Goal: Information Seeking & Learning: Find specific fact

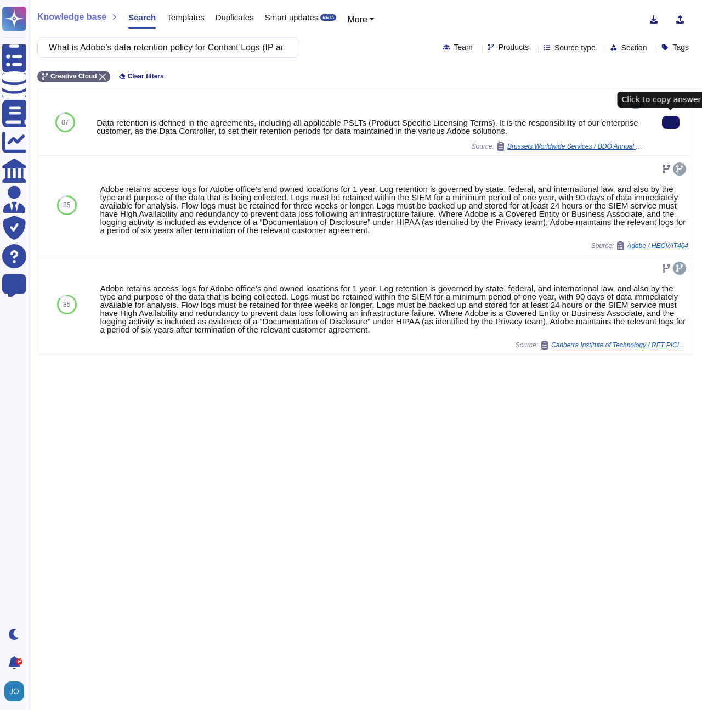
click at [671, 122] on icon at bounding box center [671, 122] width 0 height 0
click at [223, 44] on input "What is Adobe’s data retention policy for Content Logs (IP address, device info…" at bounding box center [165, 47] width 245 height 19
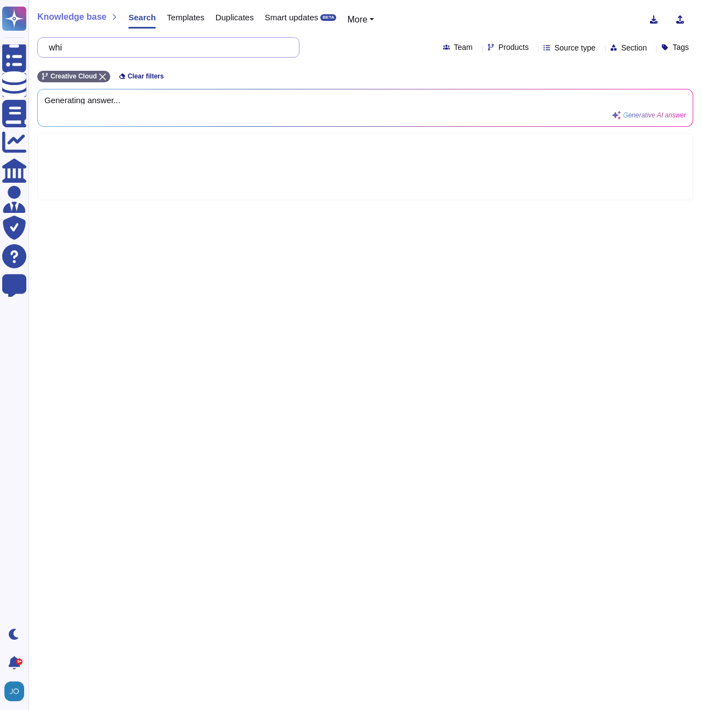
type input "wh"
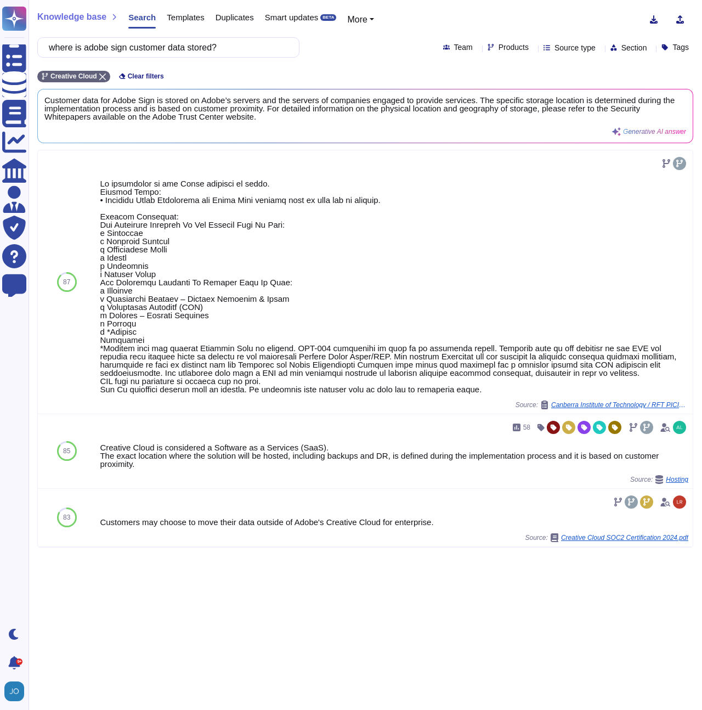
click at [499, 49] on span "Products" at bounding box center [514, 47] width 30 height 8
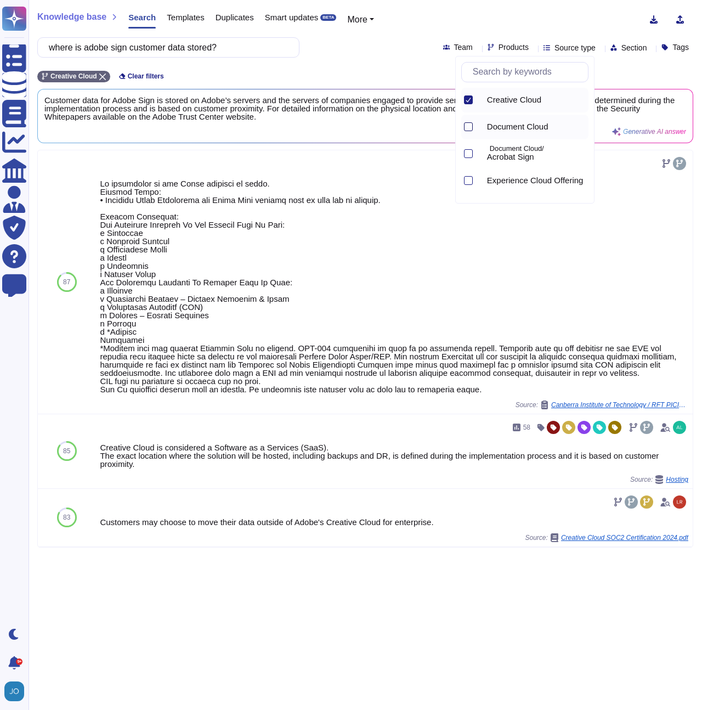
click at [467, 127] on div at bounding box center [468, 126] width 9 height 9
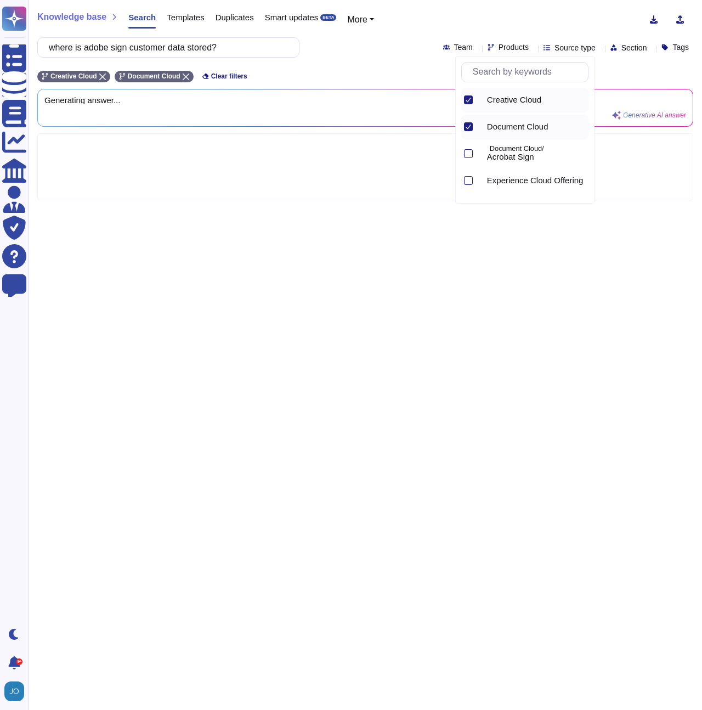
click at [469, 98] on icon at bounding box center [468, 99] width 5 height 5
click at [469, 128] on div at bounding box center [468, 126] width 9 height 9
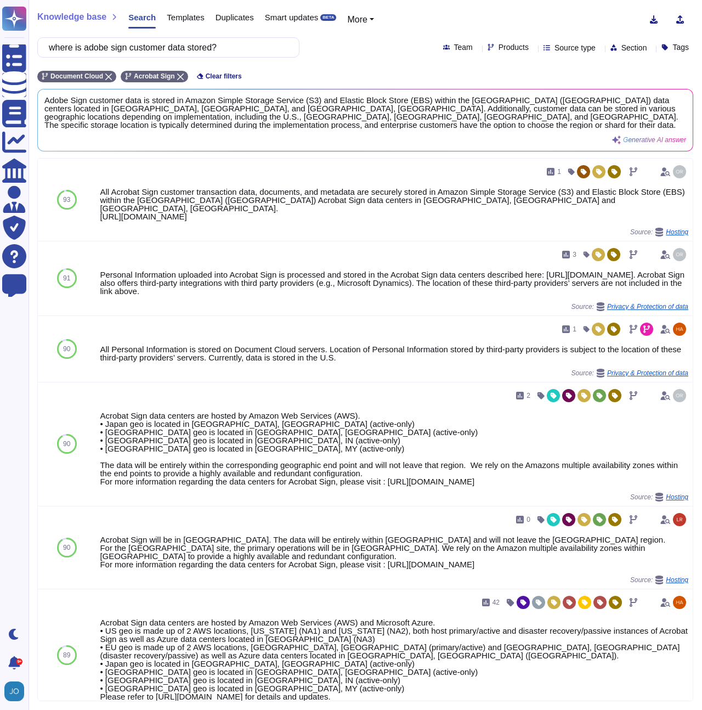
click at [411, 67] on div "Document Cloud Acrobat Sign Clear filters" at bounding box center [365, 73] width 656 height 18
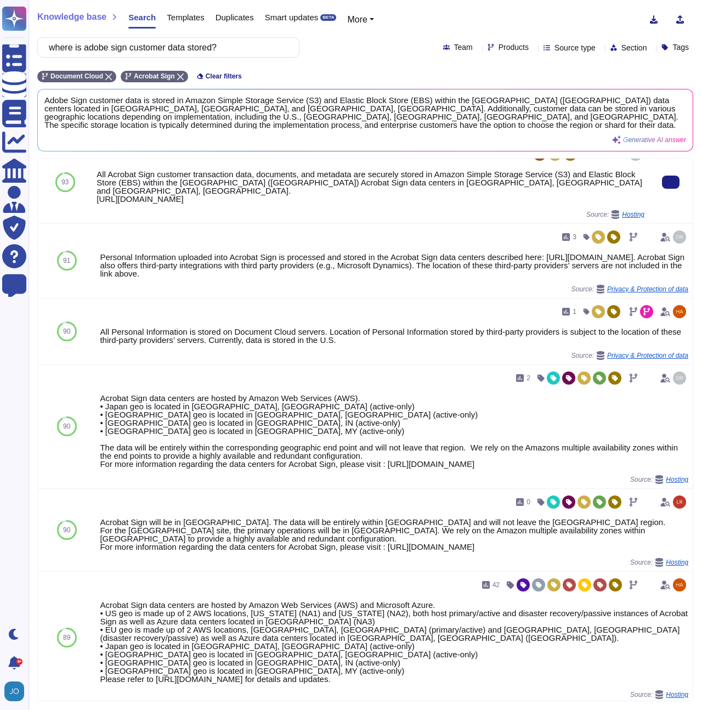
scroll to position [20, 0]
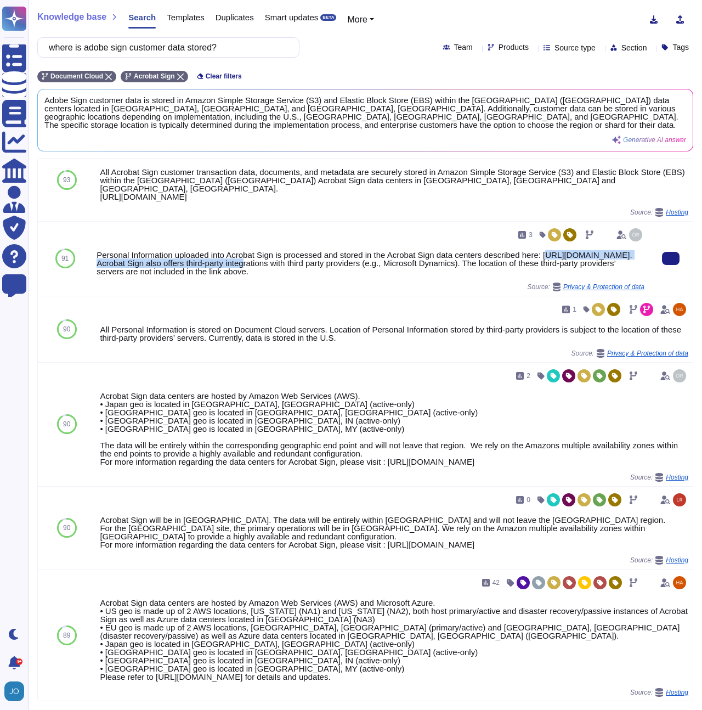
drag, startPoint x: 342, startPoint y: 256, endPoint x: 101, endPoint y: 253, distance: 240.9
click at [100, 253] on div "Personal Information uploaded into Acrobat Sign is processed and stored in the …" at bounding box center [371, 263] width 548 height 25
drag, startPoint x: 97, startPoint y: 253, endPoint x: 341, endPoint y: 253, distance: 244.1
click at [341, 253] on div "Personal Information uploaded into Acrobat Sign is processed and stored in the …" at bounding box center [371, 263] width 548 height 25
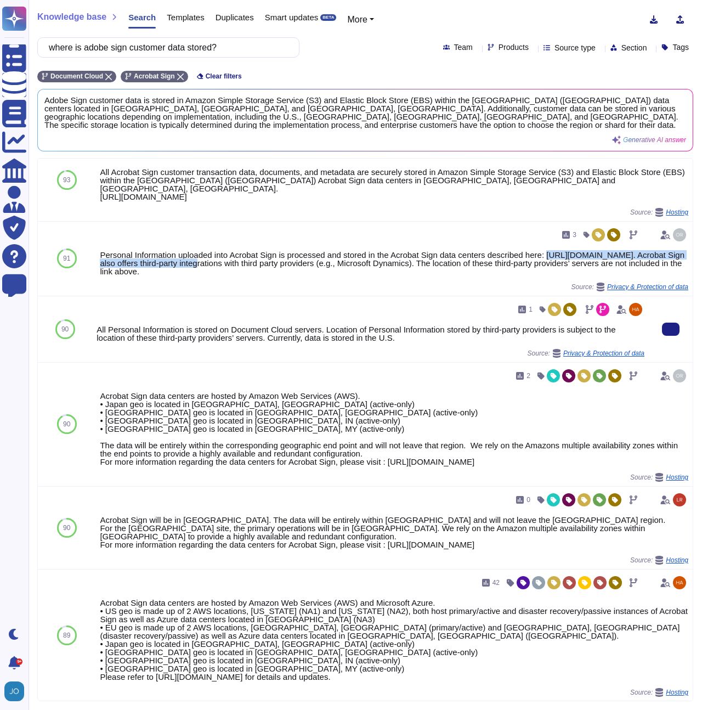
copy div "[URL][DOMAIN_NAME]"
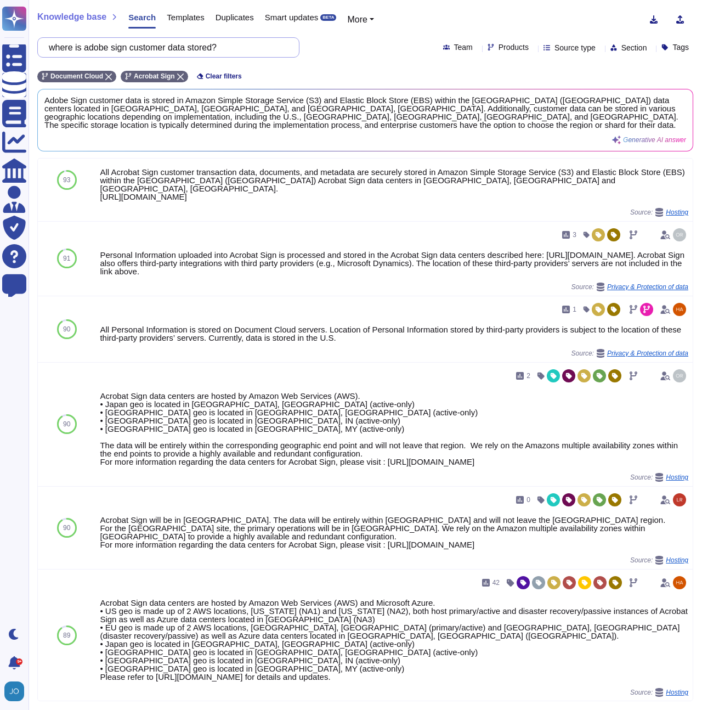
drag, startPoint x: 60, startPoint y: 49, endPoint x: 217, endPoint y: 57, distance: 157.6
click at [218, 57] on div "where is adobe sign customer data stored?" at bounding box center [168, 47] width 262 height 20
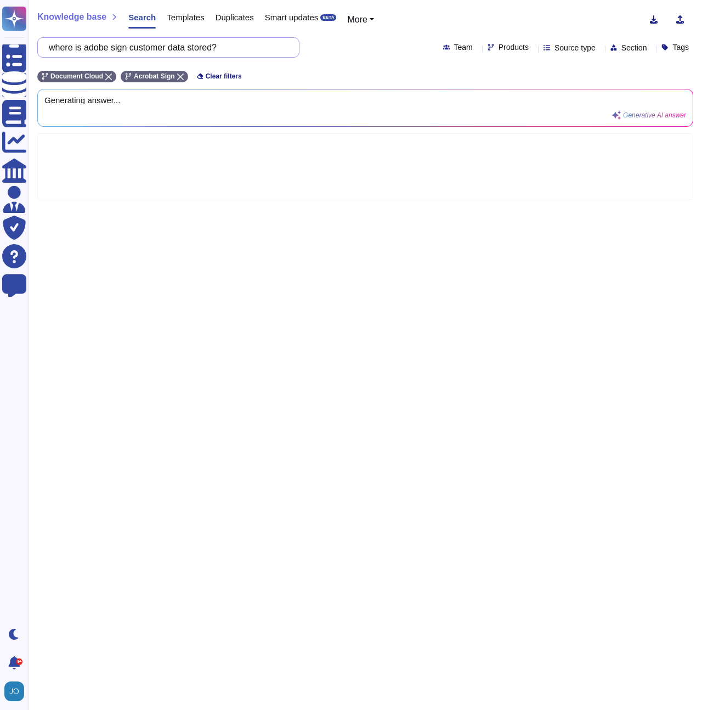
scroll to position [0, 0]
type input "where are adobe creative cloud data centers located?"
click at [499, 48] on span "Products" at bounding box center [514, 47] width 30 height 8
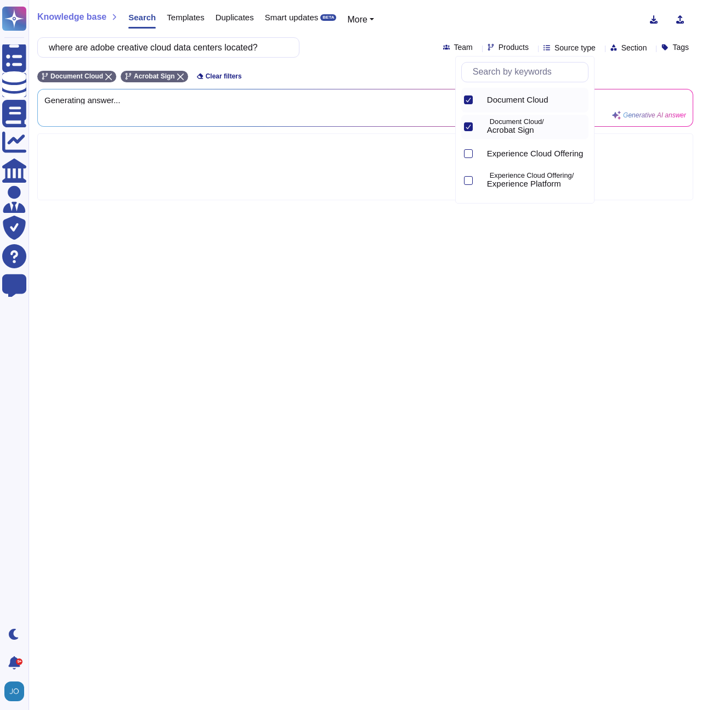
click at [467, 123] on div at bounding box center [468, 126] width 9 height 9
click at [470, 102] on icon at bounding box center [468, 99] width 5 height 5
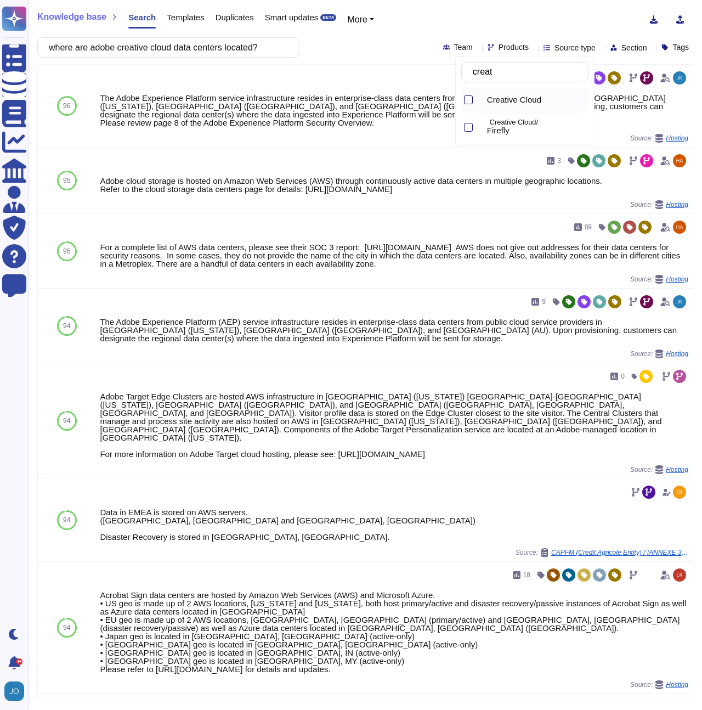
click at [470, 102] on div at bounding box center [468, 99] width 9 height 9
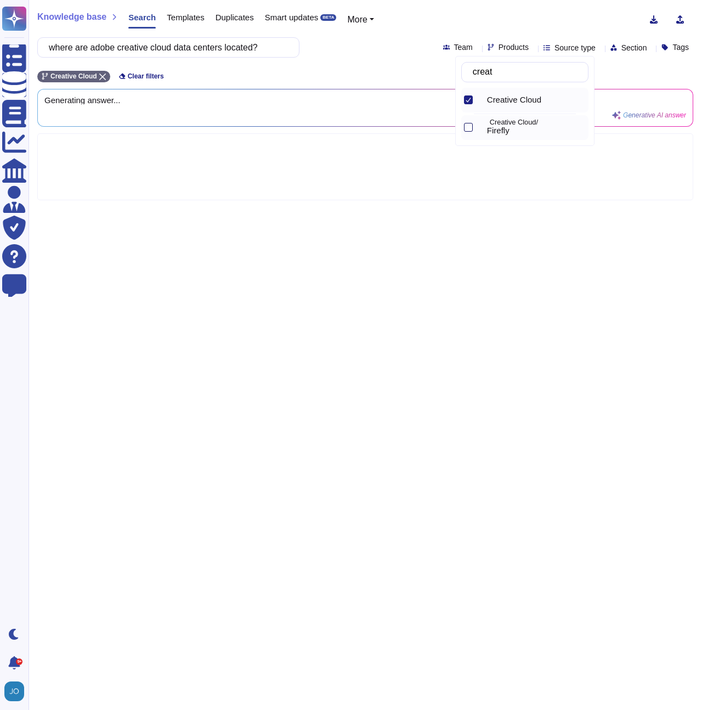
click at [469, 131] on div at bounding box center [468, 127] width 9 height 9
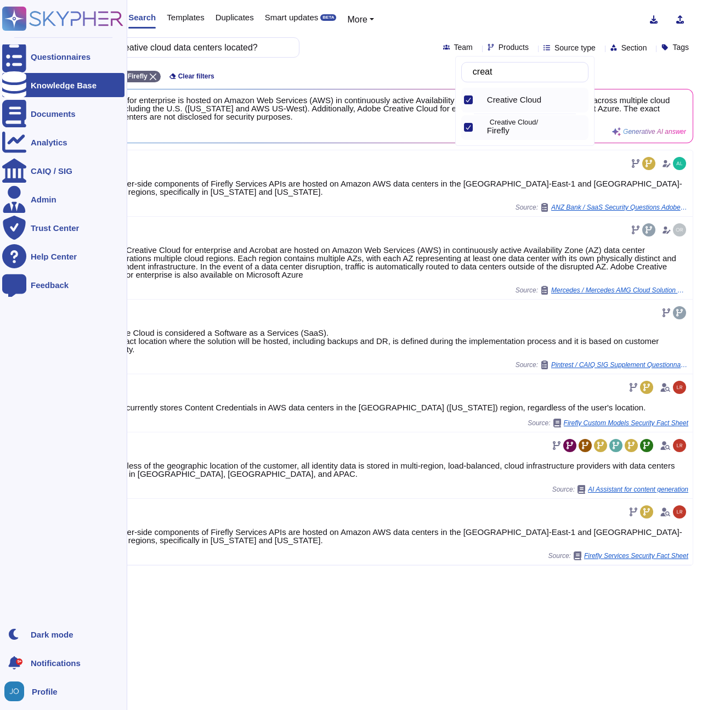
type input "creat"
